Goal: Transaction & Acquisition: Download file/media

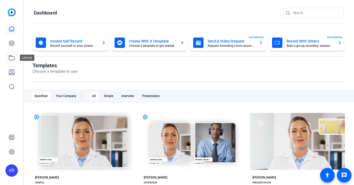
click at [16, 54] on link at bounding box center [11, 57] width 12 height 12
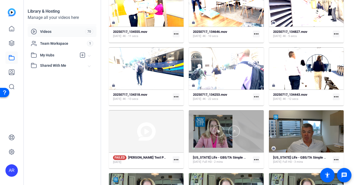
scroll to position [645, 0]
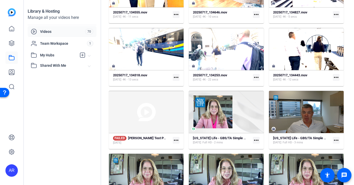
click at [335, 77] on mat-icon "more_horiz" at bounding box center [336, 77] width 7 height 7
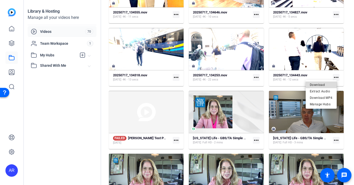
click at [326, 84] on span "Download" at bounding box center [321, 84] width 23 height 6
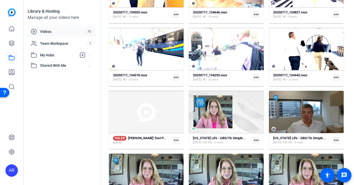
click at [254, 76] on mat-icon "more_horiz" at bounding box center [256, 77] width 7 height 7
click at [262, 83] on span "Download" at bounding box center [266, 84] width 23 height 6
click at [176, 78] on mat-icon "more_horiz" at bounding box center [176, 77] width 7 height 7
click at [183, 84] on span "Download" at bounding box center [187, 84] width 23 height 6
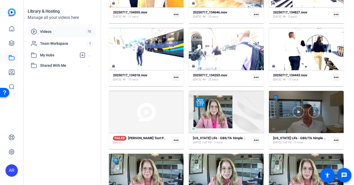
scroll to position [588, 0]
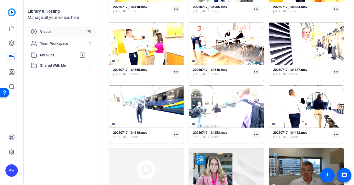
click at [334, 71] on mat-icon "more_horiz" at bounding box center [336, 72] width 7 height 7
click at [330, 80] on span "Download" at bounding box center [321, 79] width 23 height 6
click at [256, 71] on mat-icon "more_horiz" at bounding box center [256, 72] width 7 height 7
click at [257, 81] on span "Download" at bounding box center [266, 79] width 23 height 6
click at [175, 72] on mat-icon "more_horiz" at bounding box center [176, 72] width 7 height 7
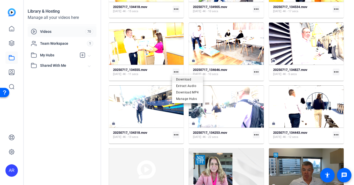
click at [176, 77] on button "Download" at bounding box center [187, 79] width 31 height 6
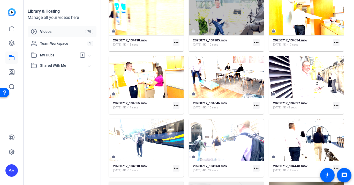
scroll to position [530, 0]
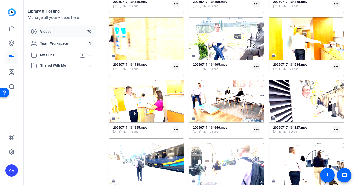
click at [249, 66] on div "20250717_134905.mov [DATE] 4K - 10 secs more_horiz" at bounding box center [226, 66] width 66 height 9
click at [253, 66] on mat-icon "more_horiz" at bounding box center [256, 66] width 7 height 7
click at [254, 71] on button "Download" at bounding box center [266, 74] width 31 height 6
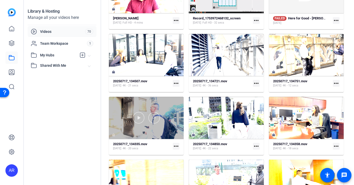
scroll to position [387, 0]
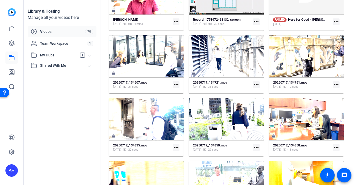
click at [173, 146] on mat-icon "more_horiz" at bounding box center [176, 147] width 7 height 7
click at [184, 152] on span "Download" at bounding box center [187, 155] width 23 height 6
click at [330, 148] on div "20250717_134358.mov [DATE] 4K - 18 secs more_horiz" at bounding box center [306, 147] width 66 height 9
click at [333, 147] on mat-icon "more_horiz" at bounding box center [336, 147] width 7 height 7
click at [319, 153] on span "Download" at bounding box center [321, 155] width 23 height 6
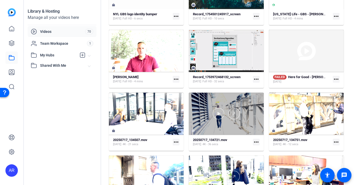
scroll to position [329, 0]
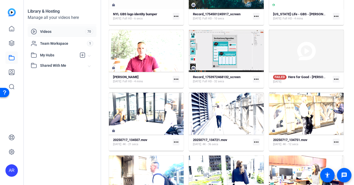
click at [177, 142] on mat-icon "more_horiz" at bounding box center [176, 142] width 7 height 7
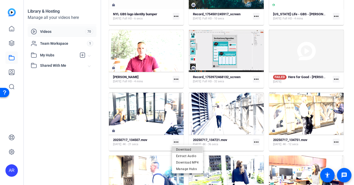
click at [181, 149] on span "Download" at bounding box center [187, 149] width 23 height 6
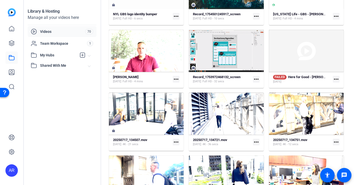
click at [256, 140] on mat-icon "more_horiz" at bounding box center [256, 142] width 7 height 7
click at [262, 148] on span "Download" at bounding box center [266, 149] width 23 height 6
click at [177, 141] on mat-icon "more_horiz" at bounding box center [176, 142] width 7 height 7
click at [165, 130] on div at bounding box center [177, 92] width 354 height 185
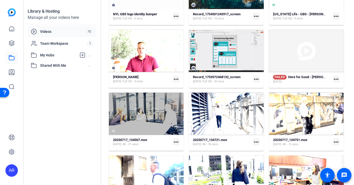
click at [127, 109] on div at bounding box center [146, 113] width 75 height 11
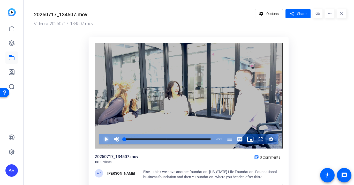
click at [101, 136] on span "Video Player" at bounding box center [101, 139] width 0 height 10
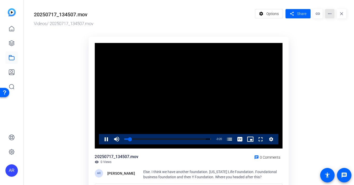
click at [330, 14] on mat-icon "more_horiz" at bounding box center [329, 13] width 9 height 9
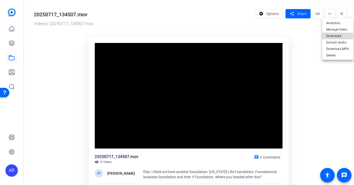
click at [332, 35] on span "Download" at bounding box center [337, 36] width 23 height 6
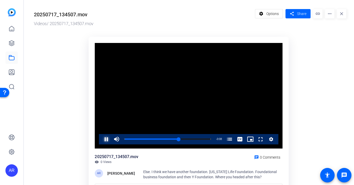
click at [101, 138] on span "Video Player" at bounding box center [101, 139] width 0 height 10
click at [339, 15] on mat-icon "close" at bounding box center [341, 13] width 9 height 9
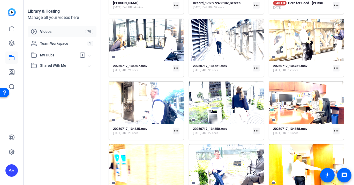
scroll to position [387, 0]
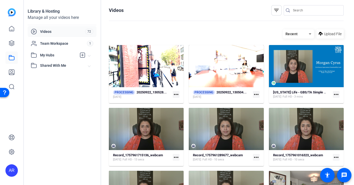
click at [255, 94] on mat-icon "more_horiz" at bounding box center [256, 94] width 7 height 7
click at [255, 94] on div at bounding box center [177, 92] width 354 height 185
click at [254, 95] on mat-icon "more_horiz" at bounding box center [256, 94] width 7 height 7
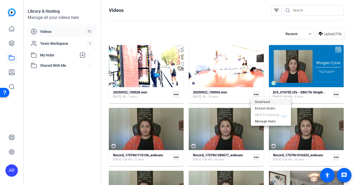
click at [267, 103] on span "Download" at bounding box center [271, 102] width 32 height 6
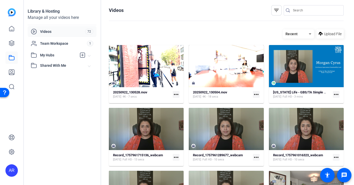
click at [173, 94] on mat-icon "more_horiz" at bounding box center [176, 94] width 7 height 7
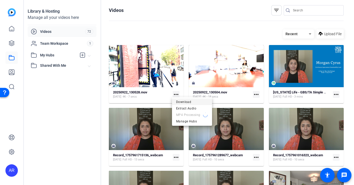
click at [178, 99] on span "Download" at bounding box center [192, 102] width 32 height 6
